Goal: Information Seeking & Learning: Learn about a topic

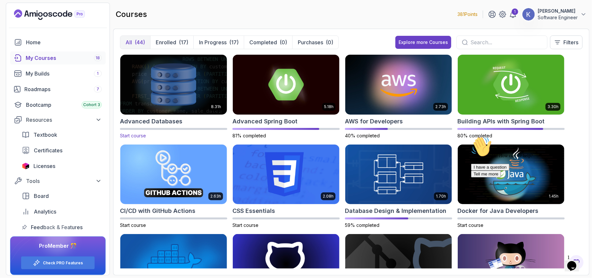
click at [147, 84] on img at bounding box center [174, 84] width 112 height 63
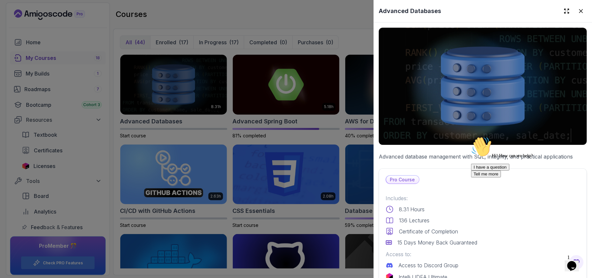
click at [457, 194] on p "Includes:" at bounding box center [483, 198] width 194 height 8
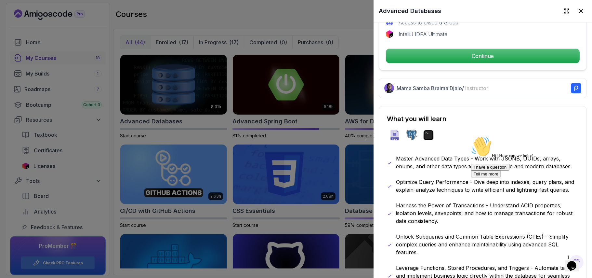
click at [479, 158] on div "Hi! How can we help?" at bounding box center [529, 147] width 117 height 22
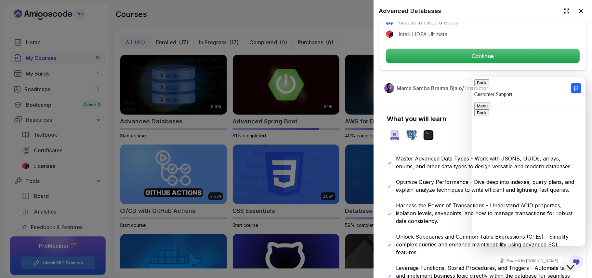
click at [447, 193] on p "Optimize Query Performance - Dive deep into indexes, query plans, and explain-a…" at bounding box center [487, 186] width 183 height 16
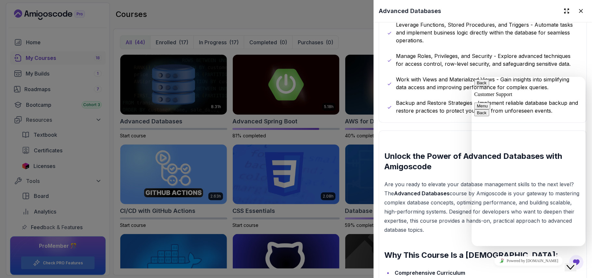
click at [423, 193] on p "Are you ready to elevate your database management skills to the next level? The…" at bounding box center [482, 206] width 197 height 55
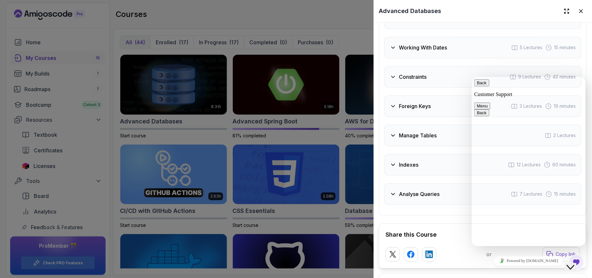
scroll to position [1335, 0]
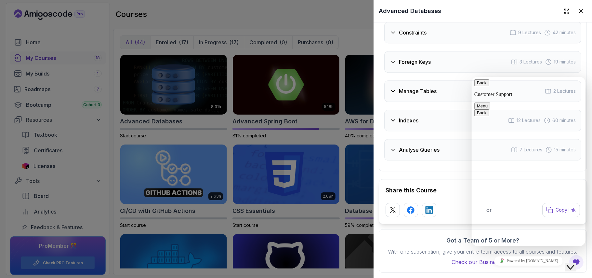
click at [407, 124] on h3 "Indexes" at bounding box center [409, 120] width 20 height 8
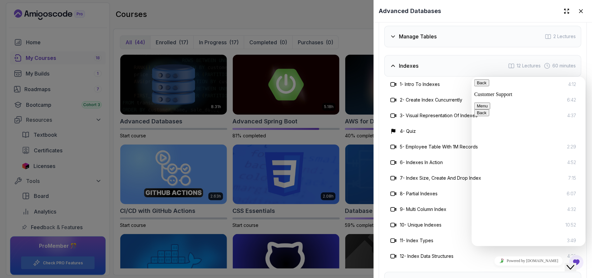
scroll to position [1288, 0]
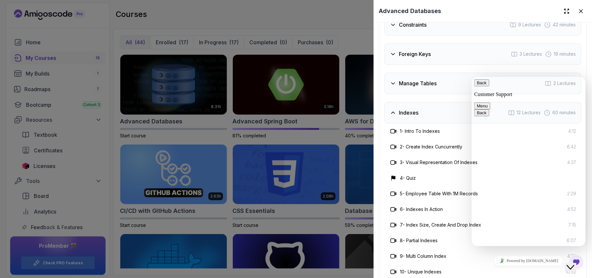
click at [480, 86] on button "Back" at bounding box center [481, 82] width 15 height 7
click at [574, 35] on button "Constraints 9 Lectures 42 minutes" at bounding box center [482, 24] width 197 height 21
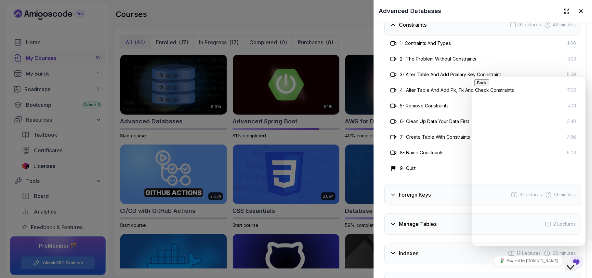
scroll to position [1046, 0]
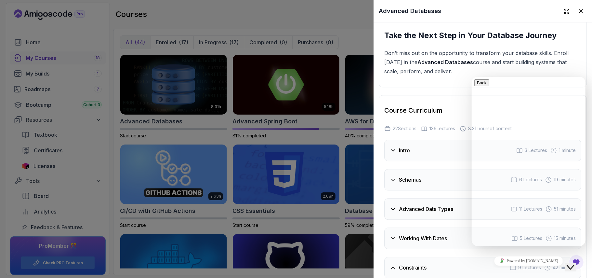
click at [421, 161] on div "Intro 3 Lectures 1 minute" at bounding box center [482, 150] width 197 height 21
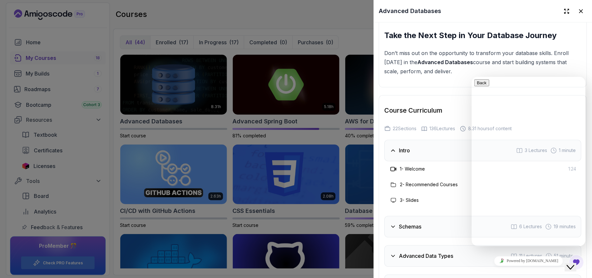
click at [413, 172] on h3 "1 - Welcome" at bounding box center [412, 169] width 25 height 7
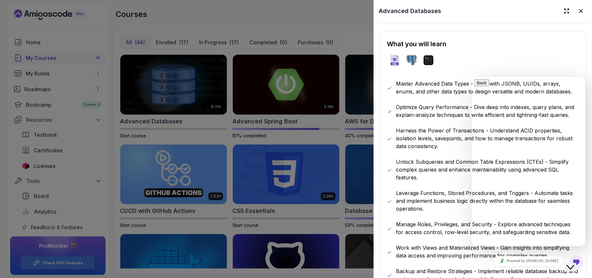
scroll to position [74, 0]
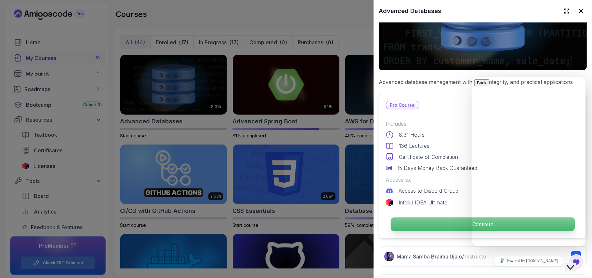
click at [439, 221] on p "Continue" at bounding box center [483, 224] width 184 height 14
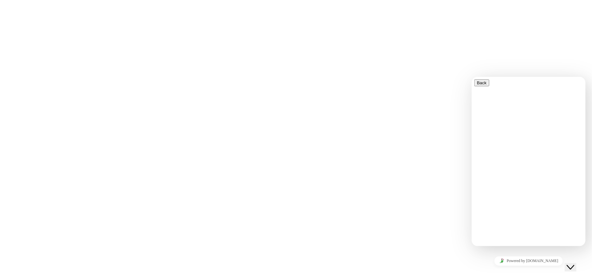
click at [445, 0] on html "0s" at bounding box center [296, 0] width 592 height 0
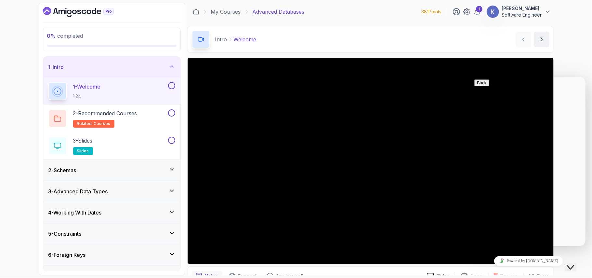
click at [574, 263] on icon "Close Chat This icon closes the chat window." at bounding box center [570, 267] width 8 height 8
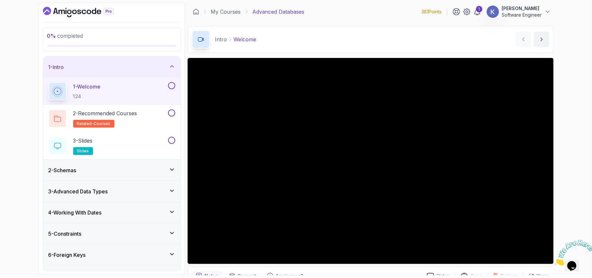
click at [149, 170] on div "2 - Schemas" at bounding box center [111, 170] width 127 height 8
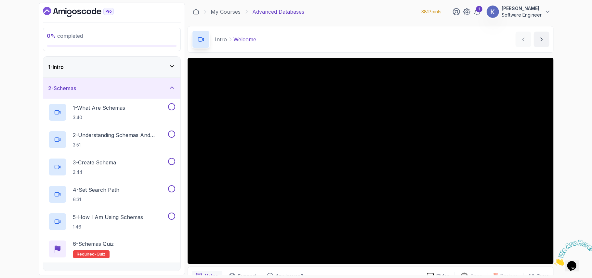
click at [161, 63] on div "1 - Intro" at bounding box center [111, 67] width 127 height 8
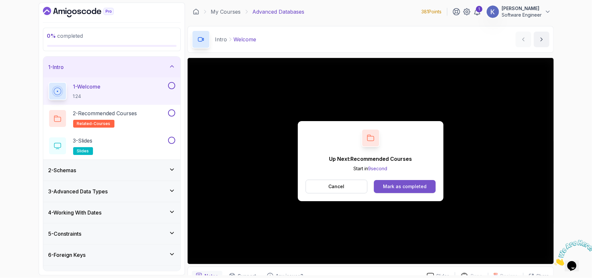
click at [430, 189] on button "Mark as completed" at bounding box center [404, 186] width 61 height 13
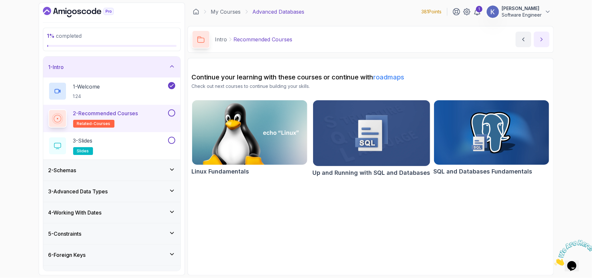
click at [545, 37] on button "next content" at bounding box center [542, 40] width 16 height 16
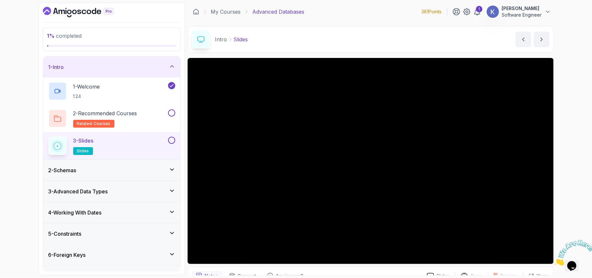
click at [136, 175] on div "2 - Schemas" at bounding box center [111, 170] width 137 height 21
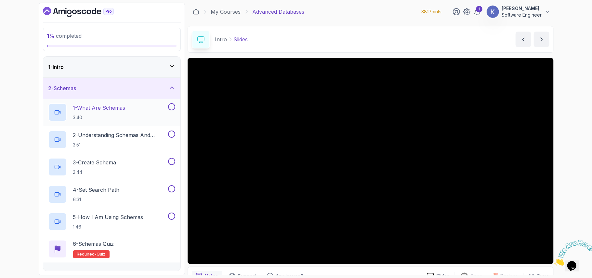
click at [125, 111] on p "1 - What Are Schemas" at bounding box center [99, 108] width 52 height 8
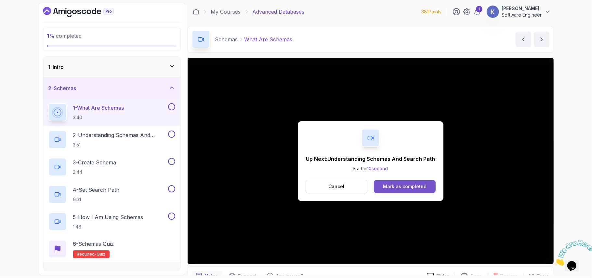
click at [413, 187] on div "Mark as completed" at bounding box center [405, 186] width 44 height 7
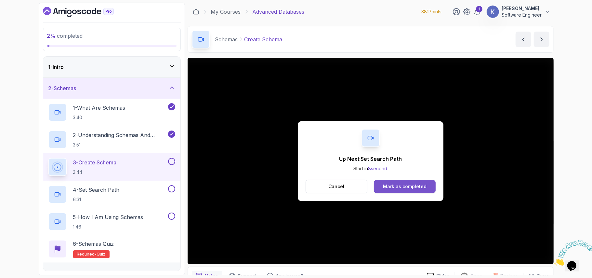
click at [432, 189] on button "Mark as completed" at bounding box center [404, 186] width 61 height 13
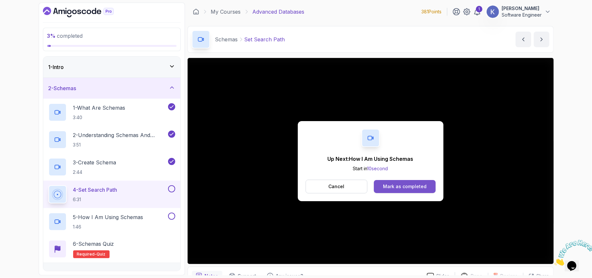
click at [411, 191] on button "Mark as completed" at bounding box center [404, 186] width 61 height 13
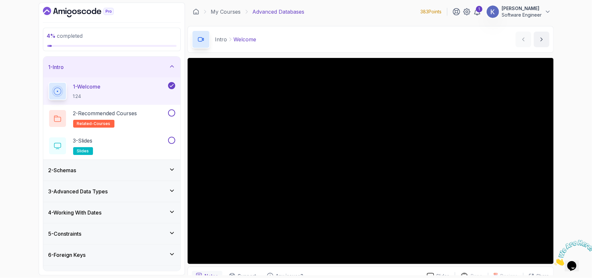
click at [108, 173] on div "2 - Schemas" at bounding box center [111, 170] width 127 height 8
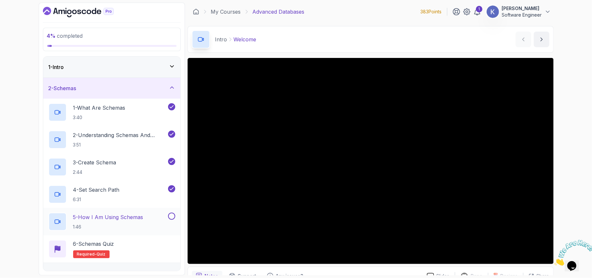
click at [136, 225] on p "1:46" at bounding box center [108, 226] width 70 height 7
click at [153, 219] on div "5 - How I Am Using Schemas 1:46" at bounding box center [107, 221] width 118 height 18
click at [95, 217] on p "5 - How I Am Using Schemas" at bounding box center [108, 217] width 70 height 8
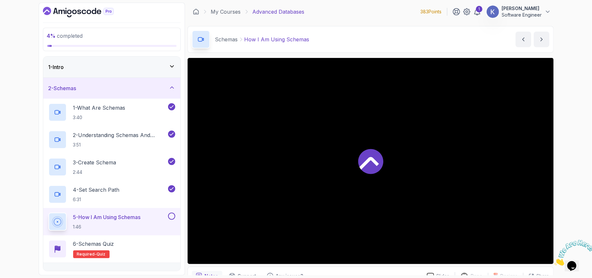
click at [358, 125] on div at bounding box center [371, 161] width 366 height 206
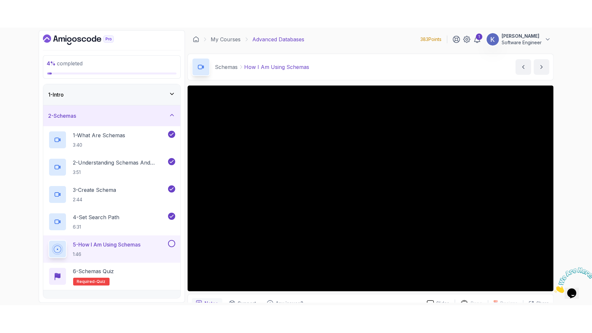
scroll to position [34, 0]
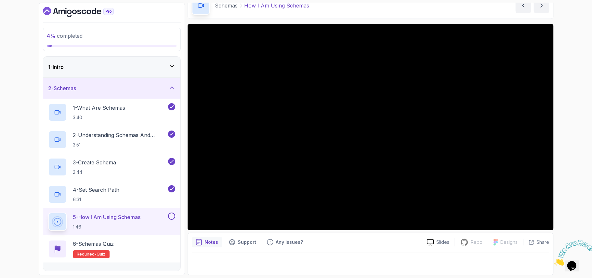
click at [339, 140] on div at bounding box center [371, 127] width 366 height 206
click at [124, 195] on div "4 - Set Search Path 6:31" at bounding box center [107, 194] width 118 height 18
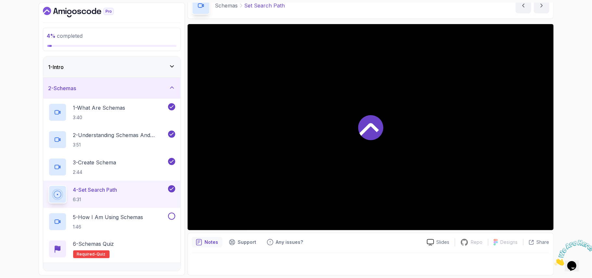
click at [124, 196] on div "4 - Set Search Path 6:31" at bounding box center [107, 194] width 118 height 18
click at [126, 217] on p "5 - How I Am Using Schemas" at bounding box center [108, 217] width 70 height 8
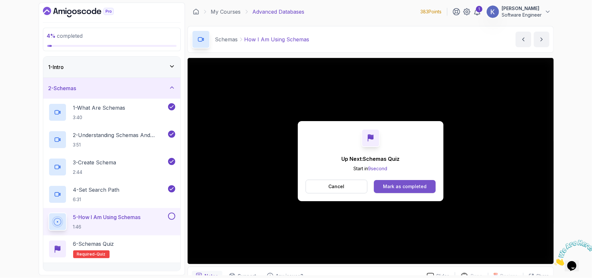
click at [423, 180] on button "Mark as completed" at bounding box center [404, 186] width 61 height 13
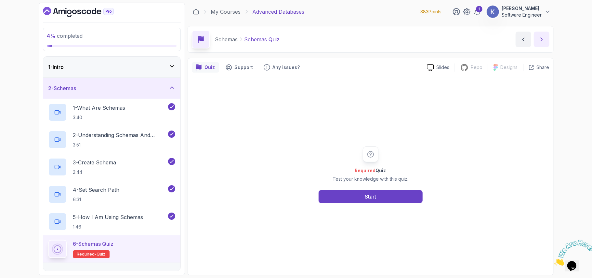
click at [546, 38] on button "next content" at bounding box center [542, 40] width 16 height 16
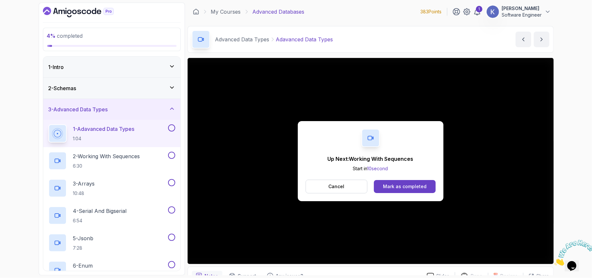
click at [401, 182] on button "Mark as completed" at bounding box center [404, 186] width 61 height 13
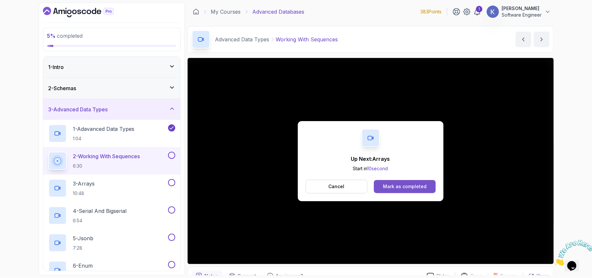
click at [424, 186] on div "Mark as completed" at bounding box center [405, 186] width 44 height 7
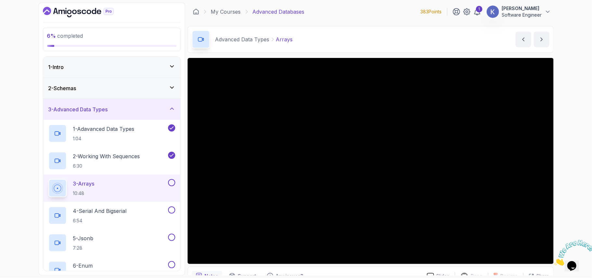
click at [44, 186] on div "3 - Arrays 10:48" at bounding box center [111, 187] width 137 height 27
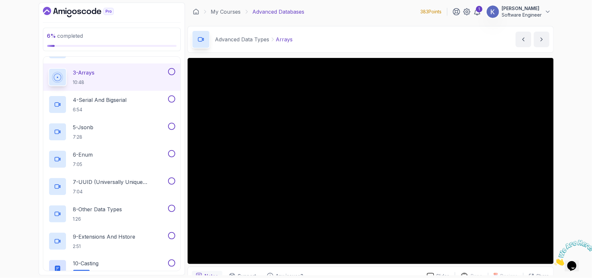
scroll to position [121, 0]
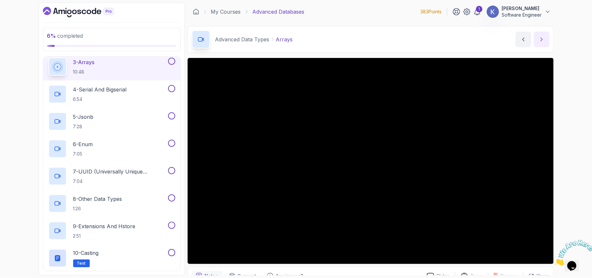
click at [545, 38] on button "next content" at bounding box center [542, 40] width 16 height 16
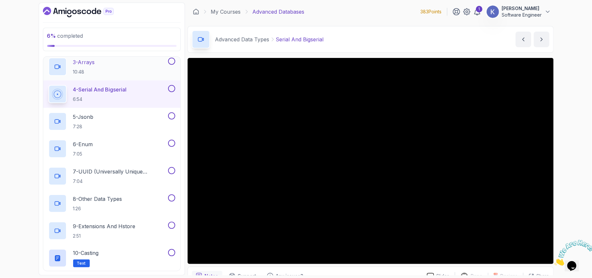
click at [170, 62] on button at bounding box center [171, 61] width 7 height 7
